Goal: Task Accomplishment & Management: Complete application form

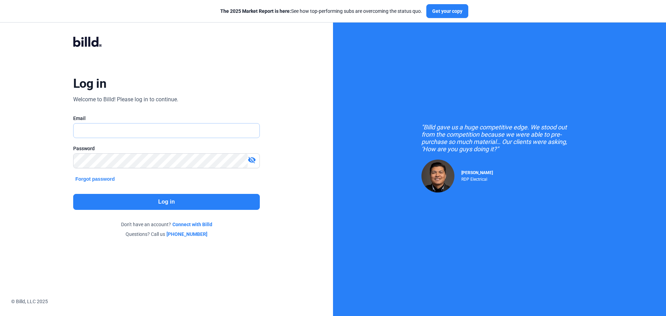
type input "[EMAIL_ADDRESS][DOMAIN_NAME]"
click at [116, 198] on button "Log in" at bounding box center [166, 202] width 187 height 16
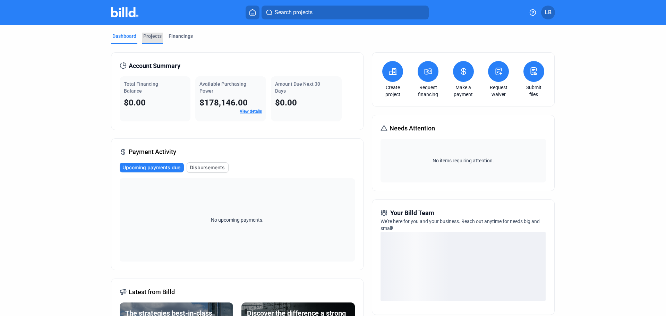
click at [149, 33] on div "Projects" at bounding box center [152, 36] width 18 height 7
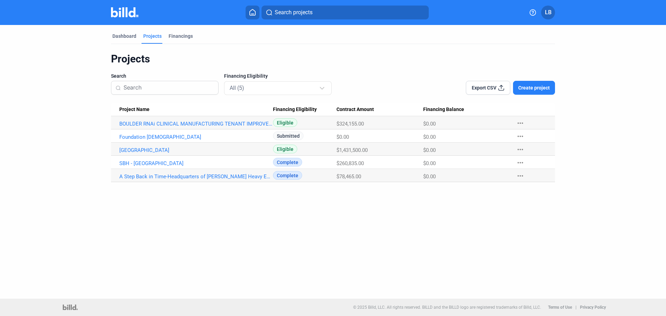
click at [533, 88] on span "Create project" at bounding box center [534, 87] width 32 height 7
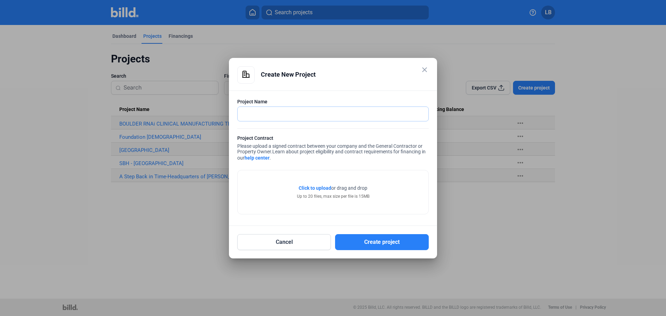
click at [248, 112] on input "text" at bounding box center [333, 114] width 191 height 14
type input "100th Missile Defense Brigade Readiness Center"
click at [308, 187] on span "Click to upload" at bounding box center [315, 188] width 33 height 6
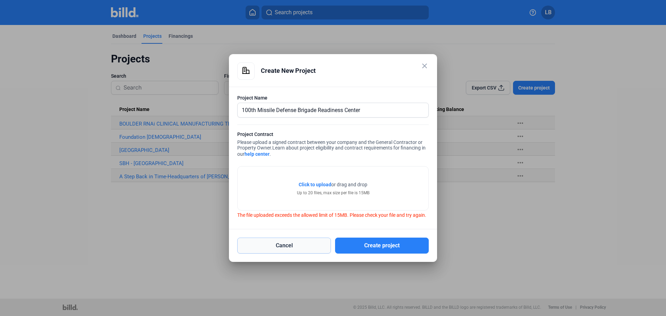
click at [285, 248] on button "Cancel" at bounding box center [284, 246] width 94 height 16
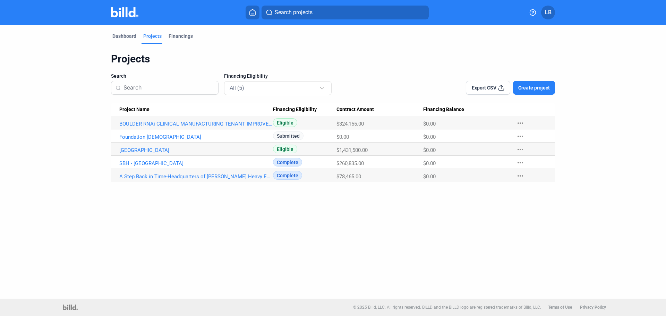
click at [550, 14] on span "LB" at bounding box center [548, 12] width 7 height 8
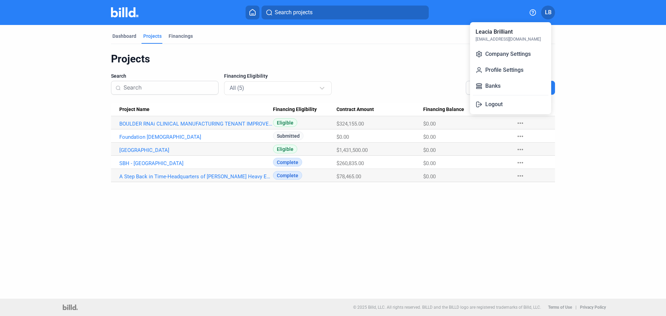
click at [491, 109] on button "Logout" at bounding box center [511, 105] width 76 height 14
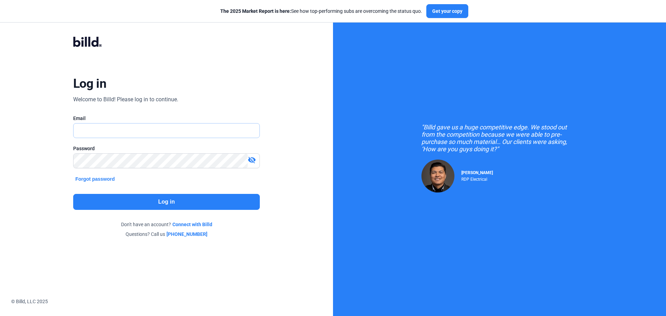
type input "[EMAIL_ADDRESS][DOMAIN_NAME]"
